Goal: Check status: Check status

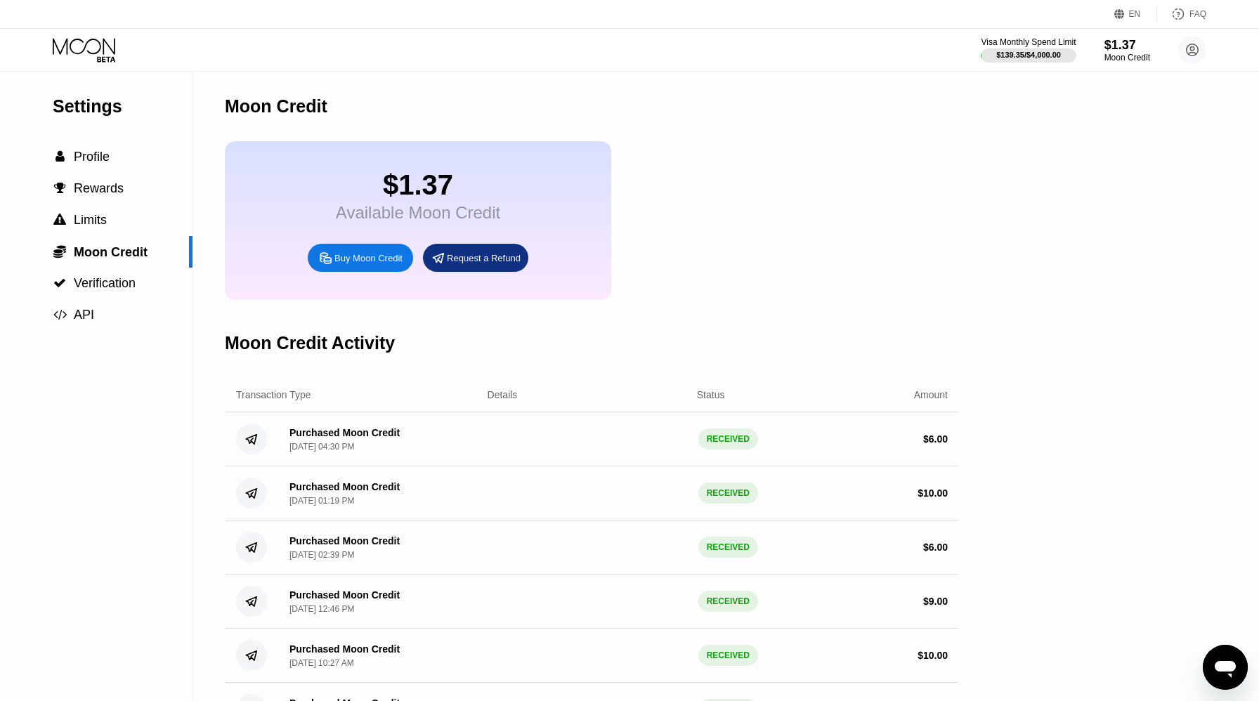
click at [87, 32] on div "Visa Monthly Spend Limit $139.35 / $4,000.00 $1.37 Moon Credit aidaho@holdfin.f…" at bounding box center [629, 50] width 1259 height 42
click at [92, 54] on icon at bounding box center [85, 50] width 65 height 25
